Goal: Information Seeking & Learning: Find specific fact

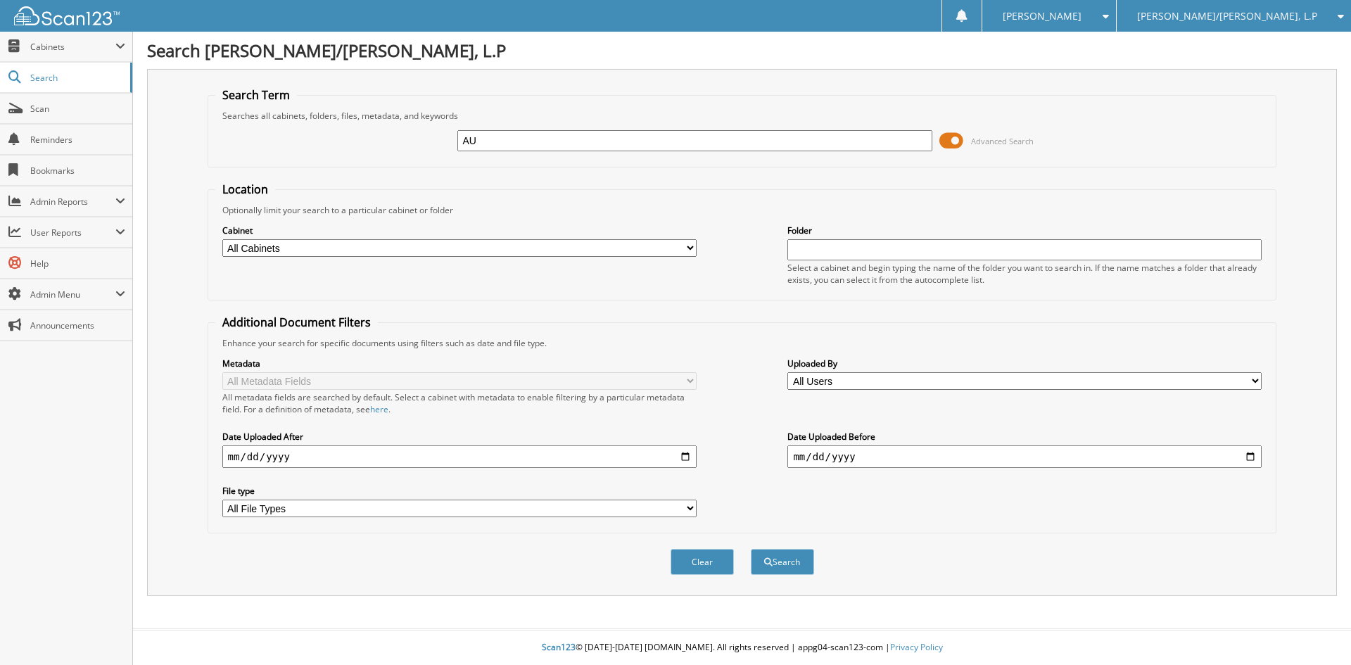
type input "A"
type input "R"
type input "RESERVE [DATE]"
click at [751, 549] on button "Search" at bounding box center [782, 562] width 63 height 26
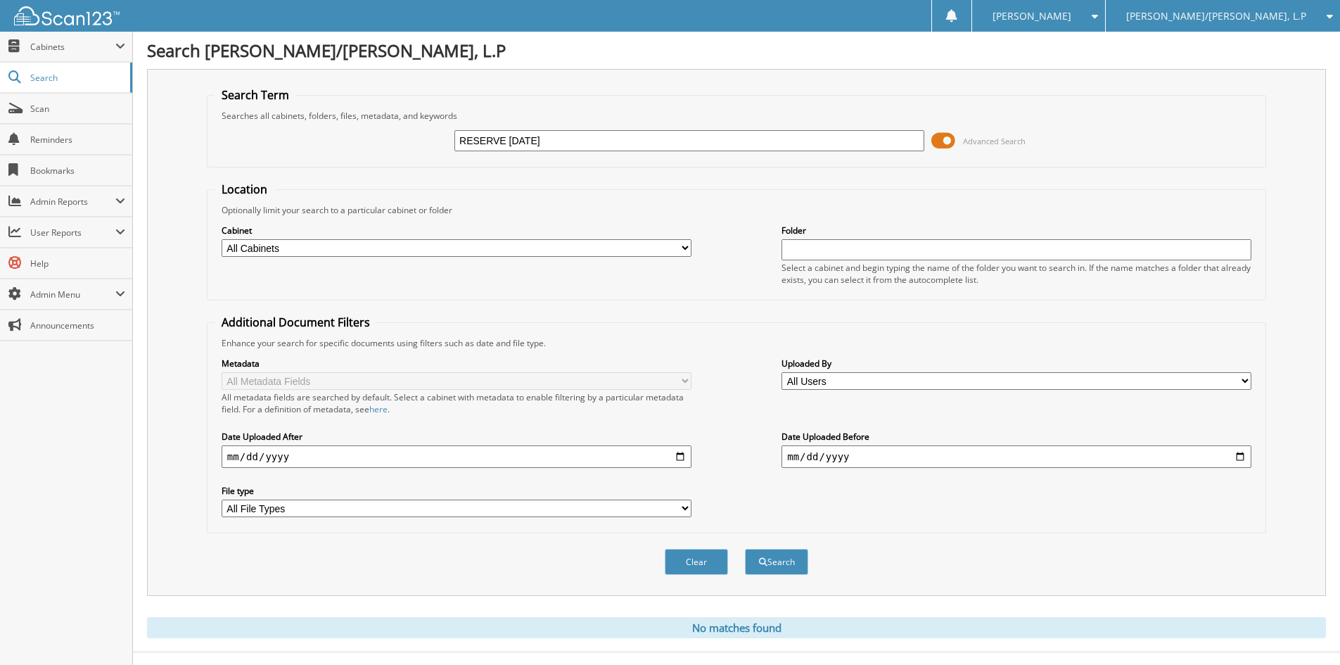
click at [599, 135] on input "RESERVE [DATE]" at bounding box center [689, 140] width 470 height 21
type input "RESERVE [DATE]"
click at [745, 549] on button "Search" at bounding box center [776, 562] width 63 height 26
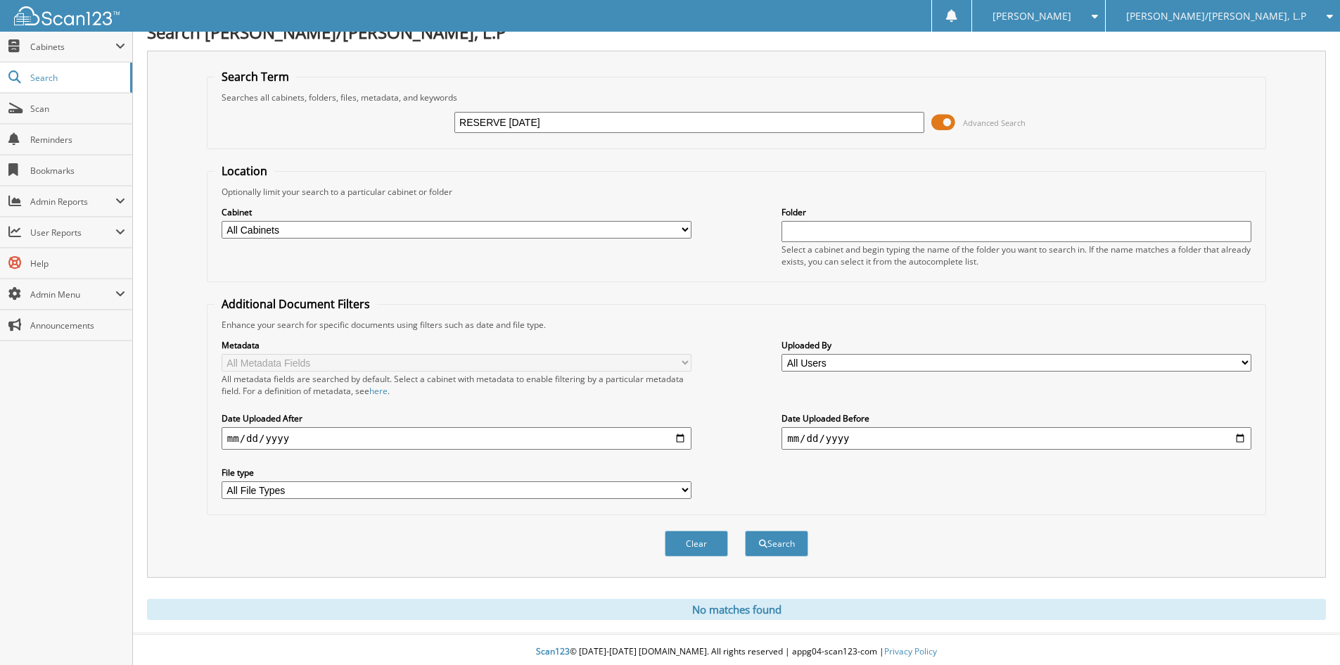
scroll to position [23, 0]
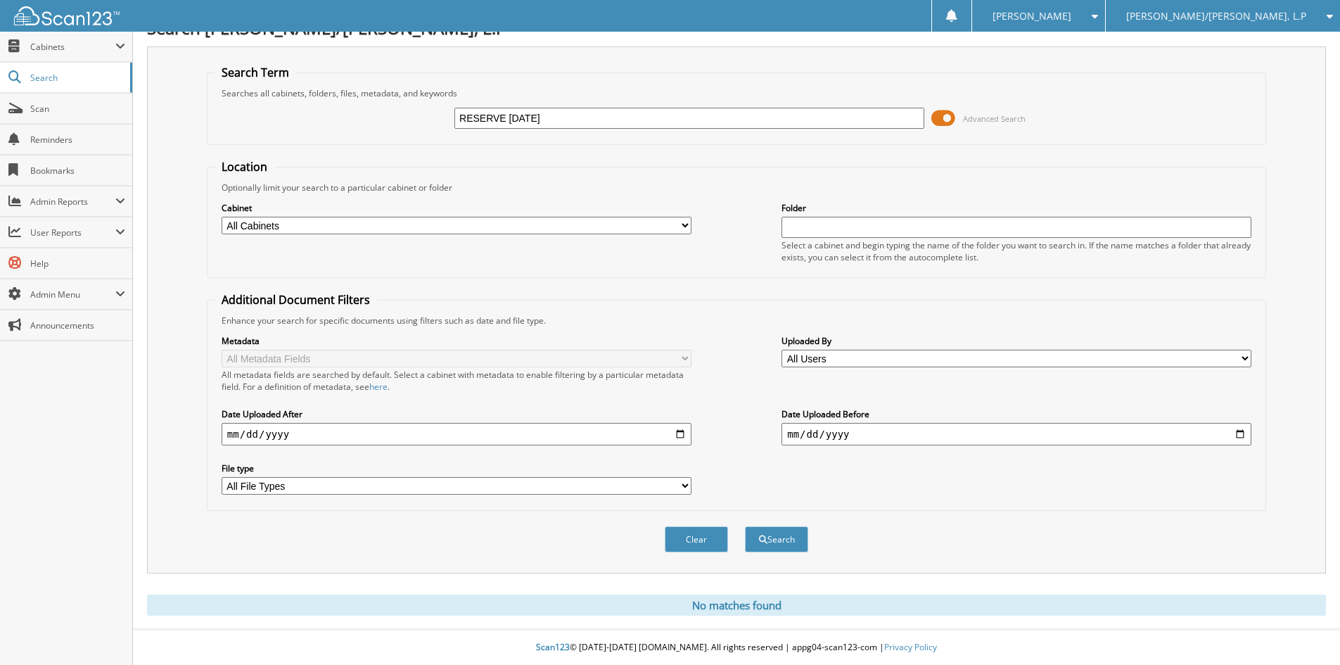
drag, startPoint x: 539, startPoint y: 117, endPoint x: 699, endPoint y: 126, distance: 159.9
click at [699, 126] on input "RESERVE [DATE]" at bounding box center [689, 118] width 470 height 21
type input "RESERVE 2025 MAY"
click at [745, 526] on button "Search" at bounding box center [776, 539] width 63 height 26
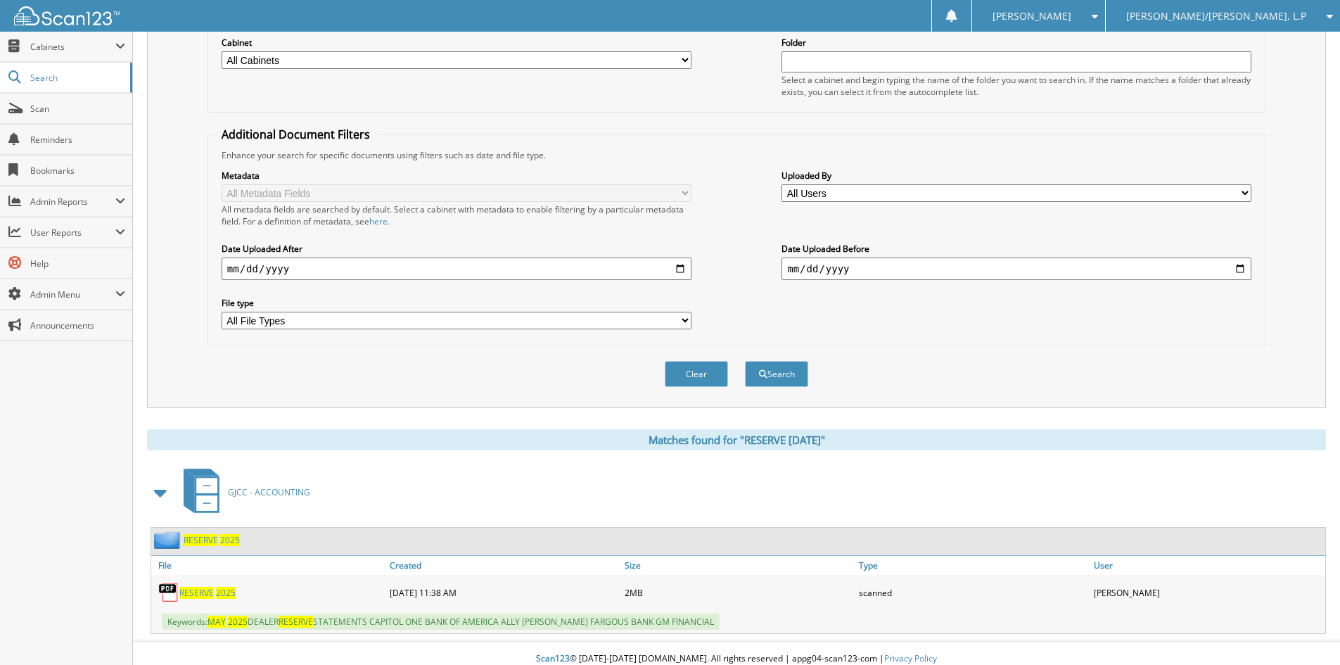
scroll to position [200, 0]
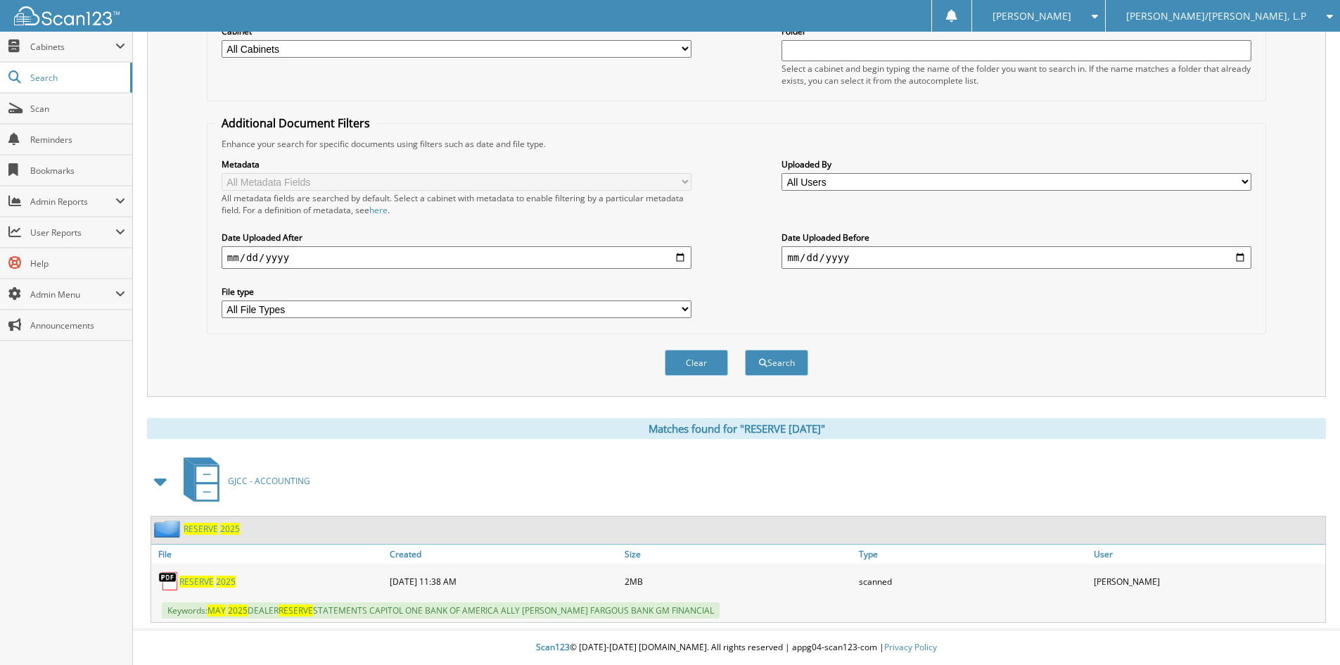
click at [207, 580] on span "RESERVE" at bounding box center [196, 582] width 34 height 12
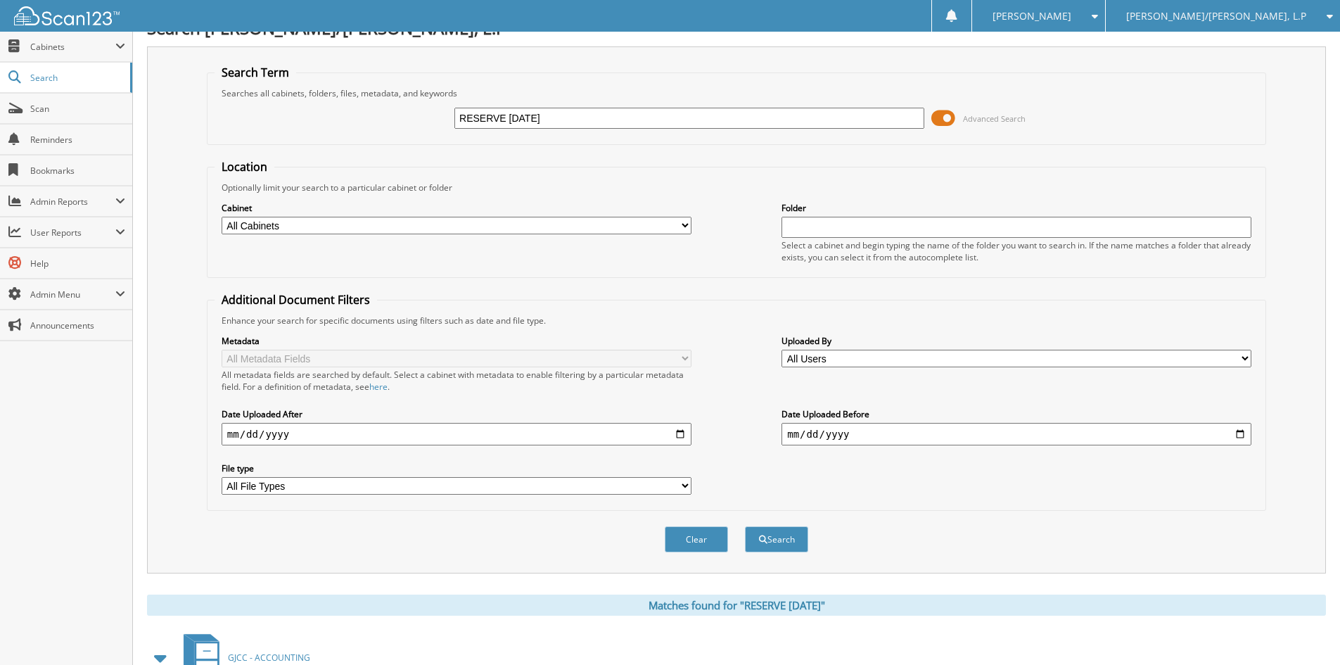
scroll to position [0, 0]
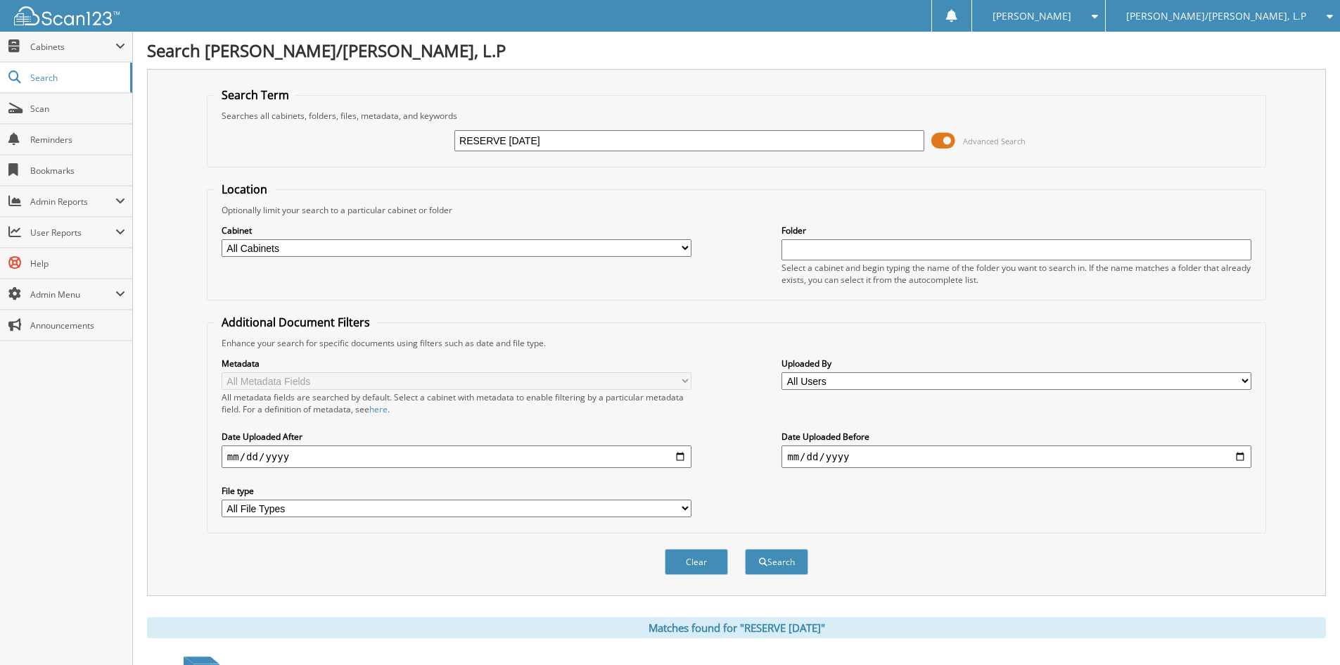
drag, startPoint x: 535, startPoint y: 141, endPoint x: 879, endPoint y: 136, distance: 344.1
click at [852, 145] on input "RESERVE 2025 MAY" at bounding box center [689, 140] width 470 height 21
type input "RESERVE 2025 JUNE"
click at [745, 549] on button "Search" at bounding box center [776, 562] width 63 height 26
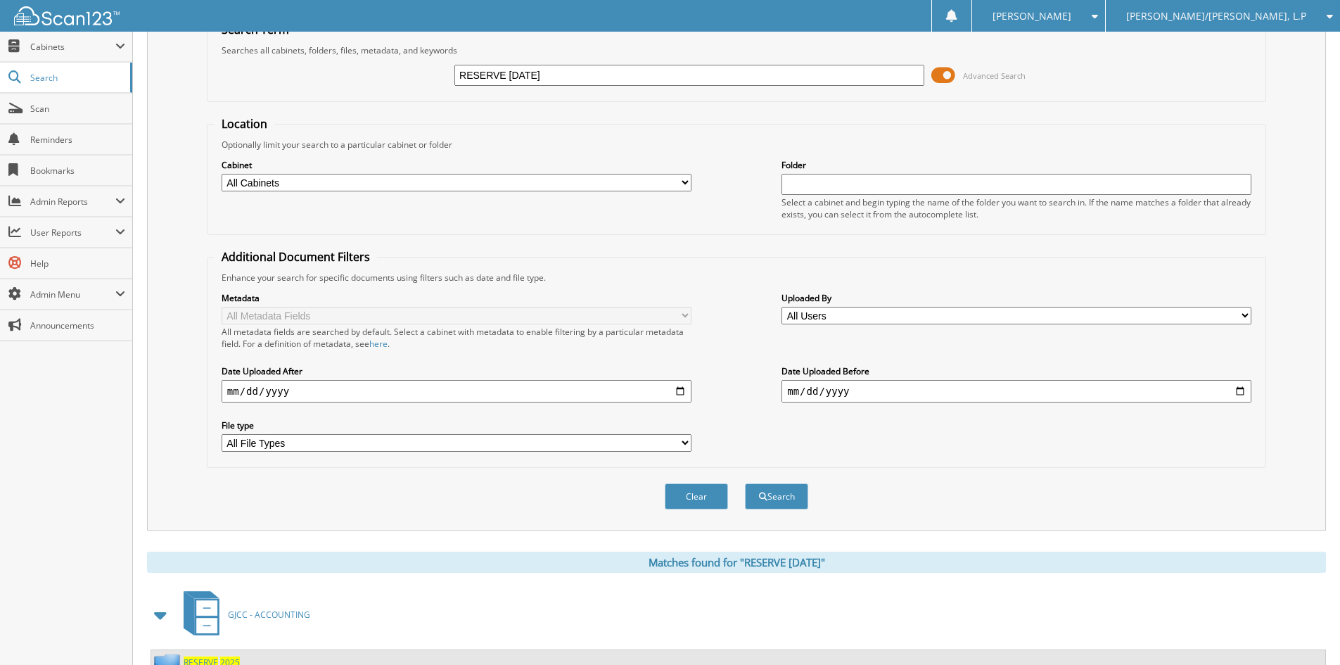
scroll to position [200, 0]
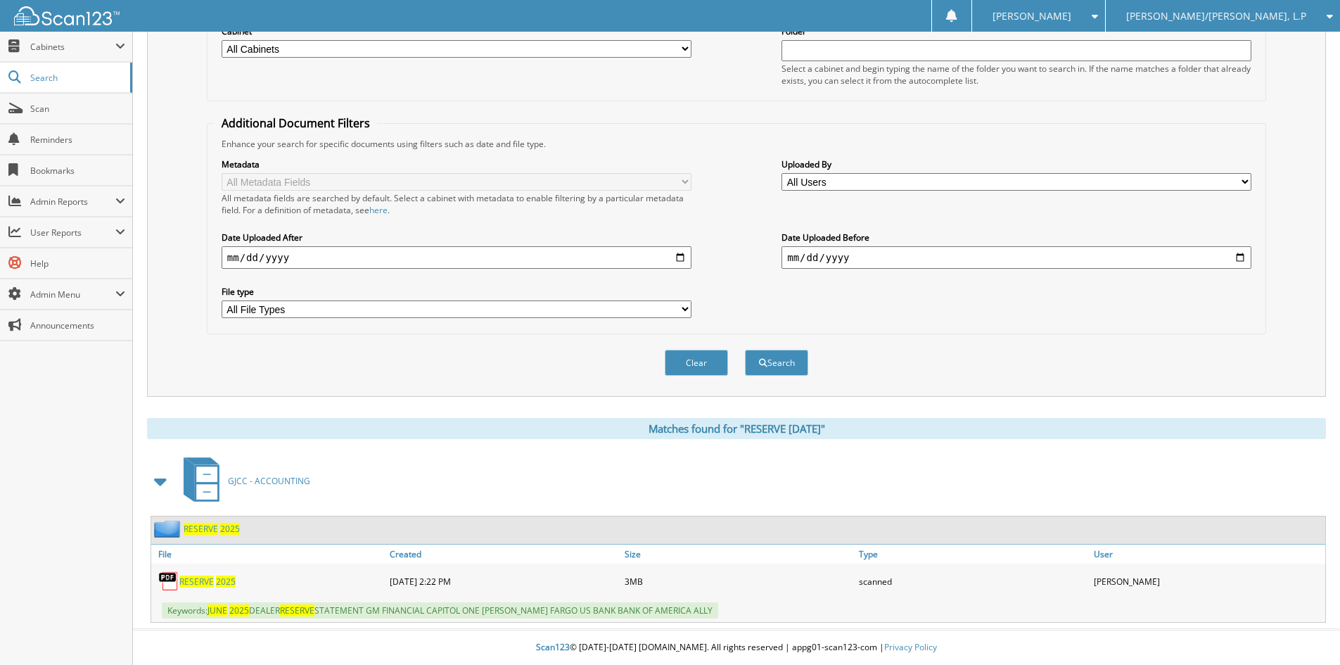
click at [207, 583] on span "RESERVE" at bounding box center [196, 582] width 34 height 12
